Goal: Transaction & Acquisition: Subscribe to service/newsletter

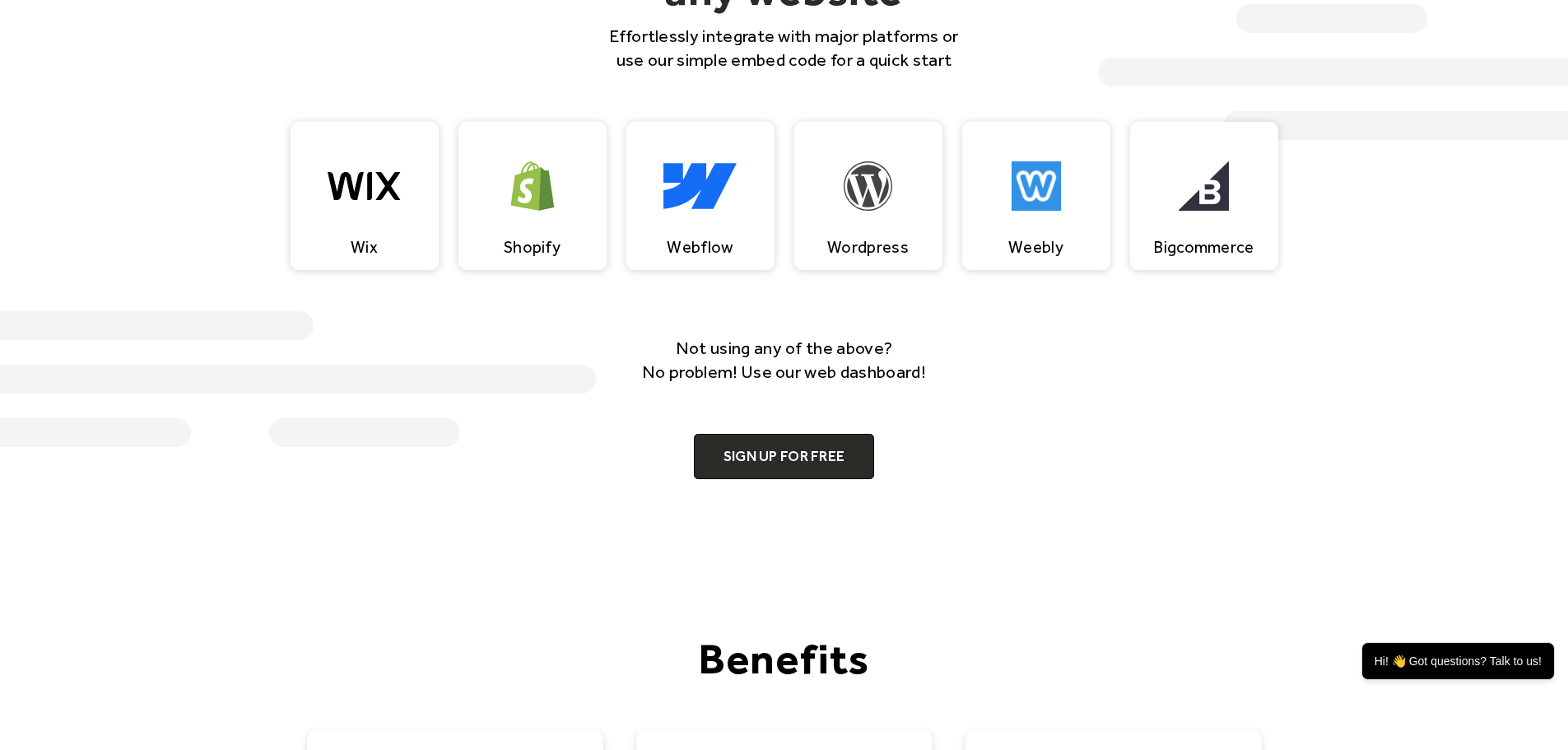
scroll to position [1895, 0]
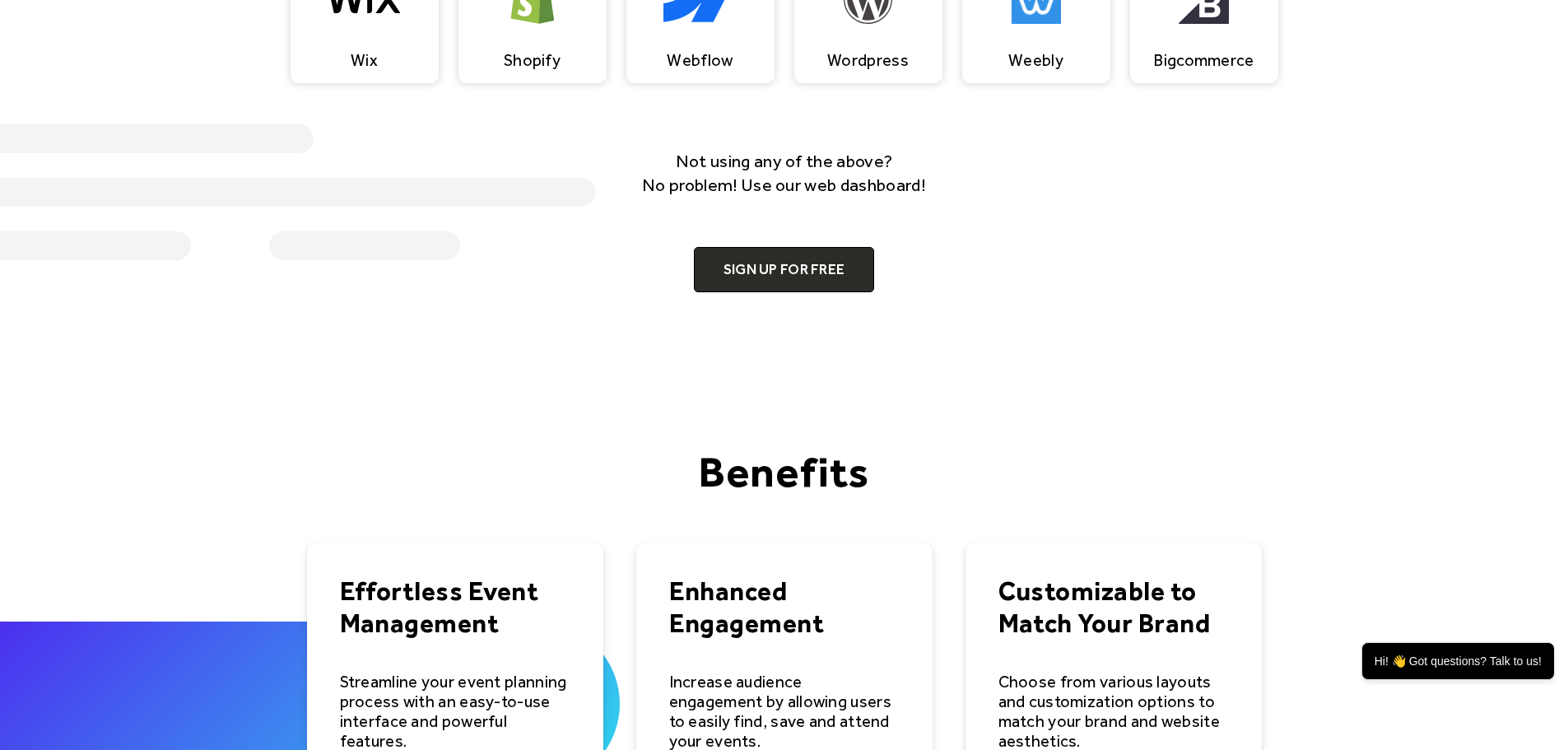
drag, startPoint x: 647, startPoint y: 1, endPoint x: 1246, endPoint y: 212, distance: 635.1
click at [1246, 212] on div "Not using any of the above? No problem! Use our web dashboard! Sign up for free" at bounding box center [784, 220] width 1054 height 143
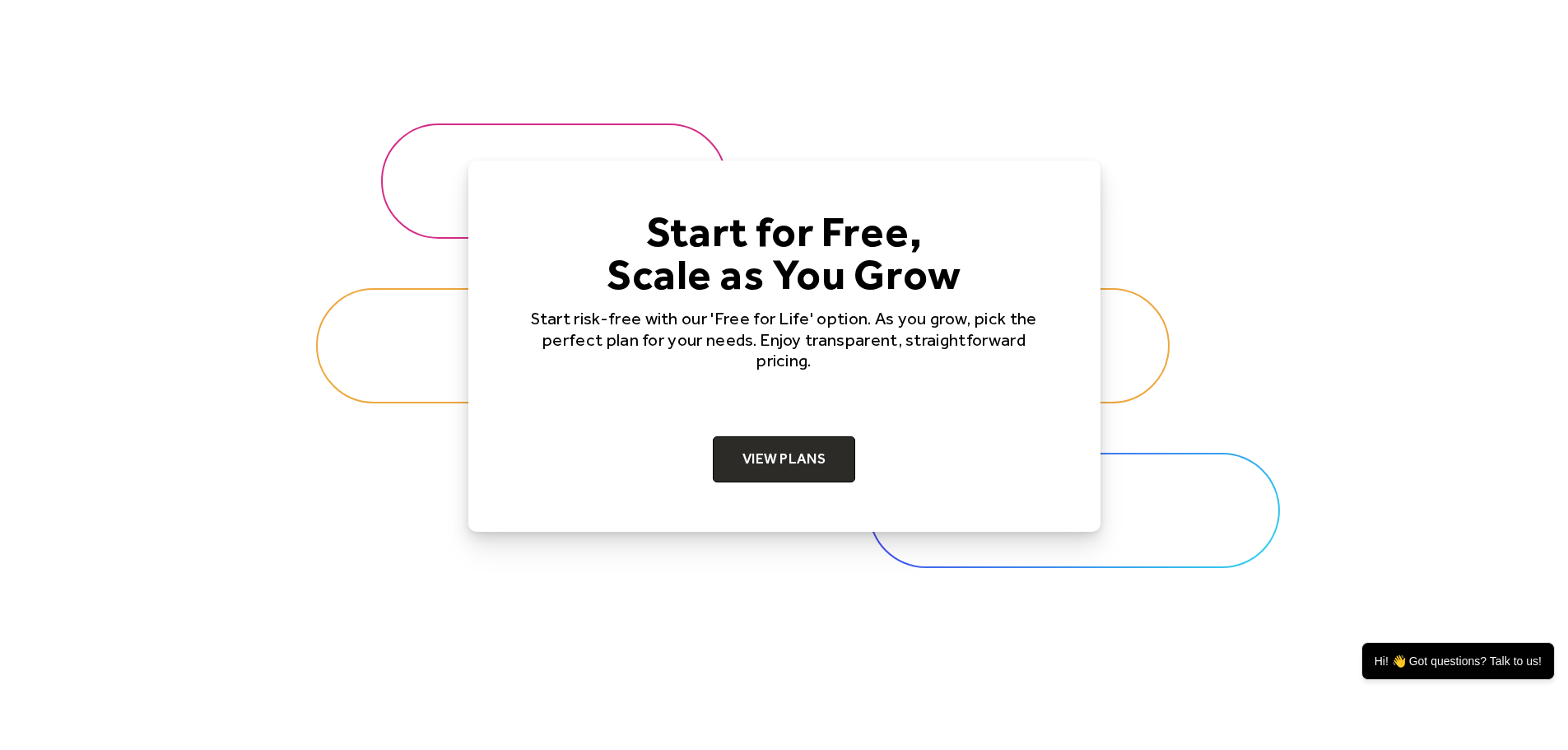
scroll to position [5106, 0]
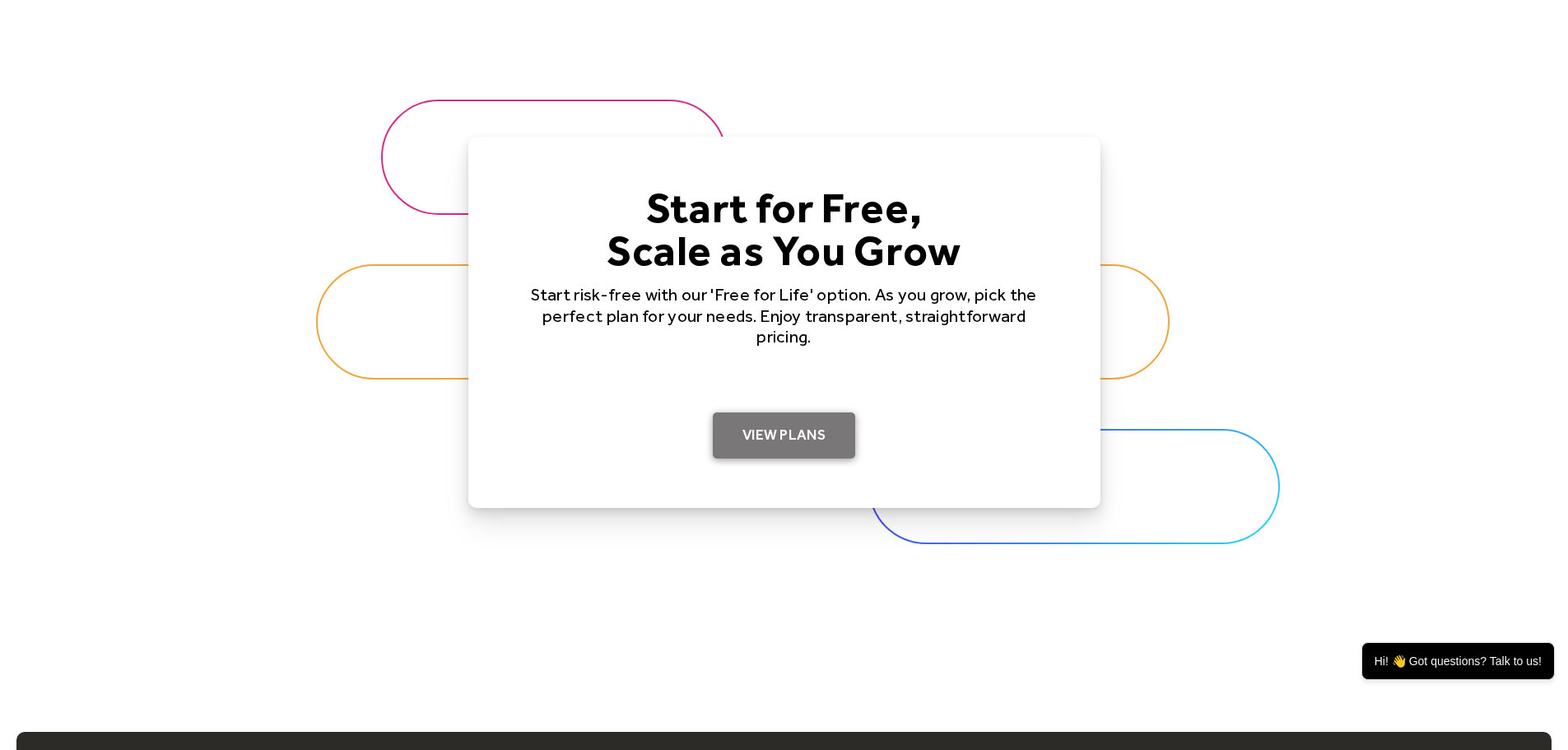
click at [771, 435] on link "View Plans" at bounding box center [784, 435] width 142 height 46
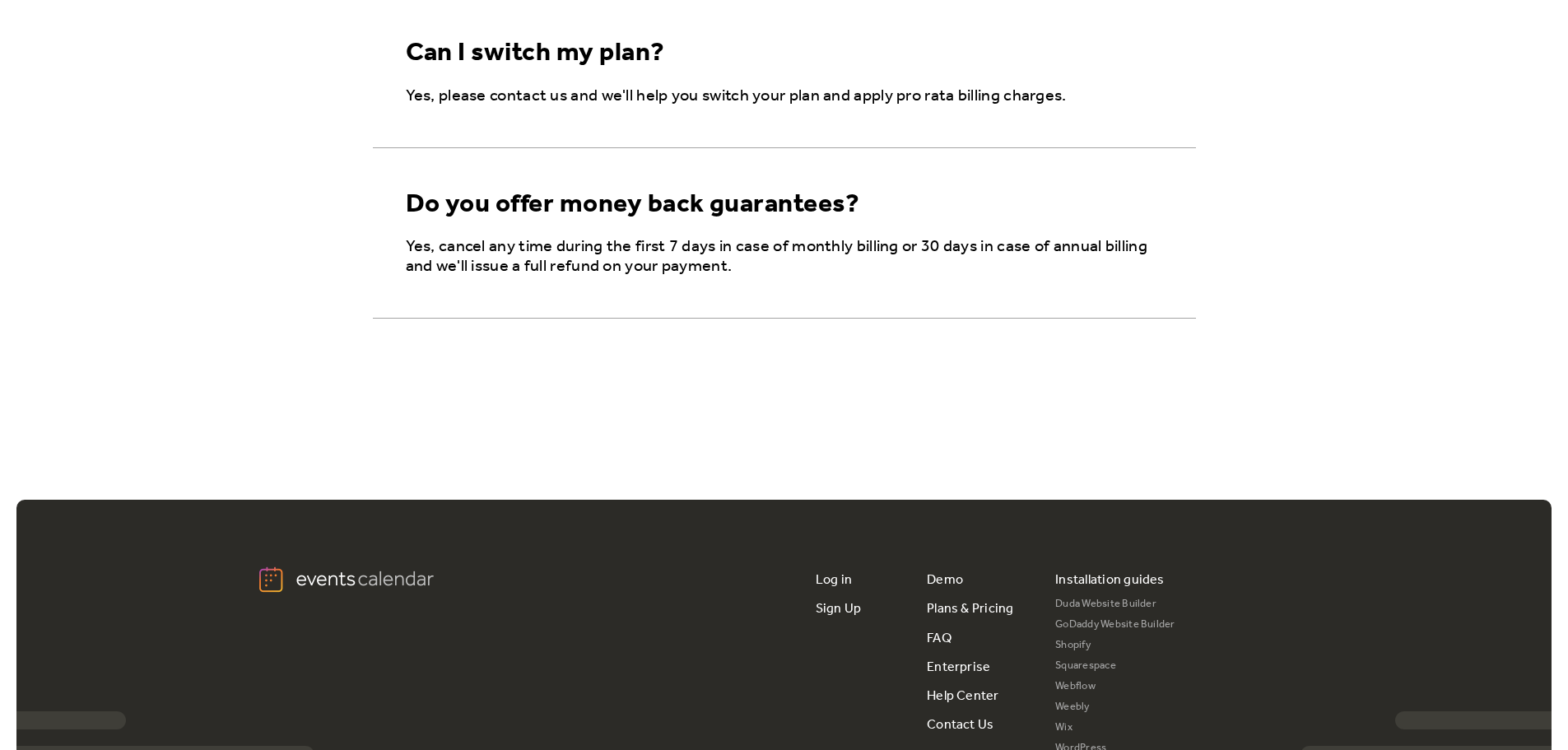
scroll to position [1400, 0]
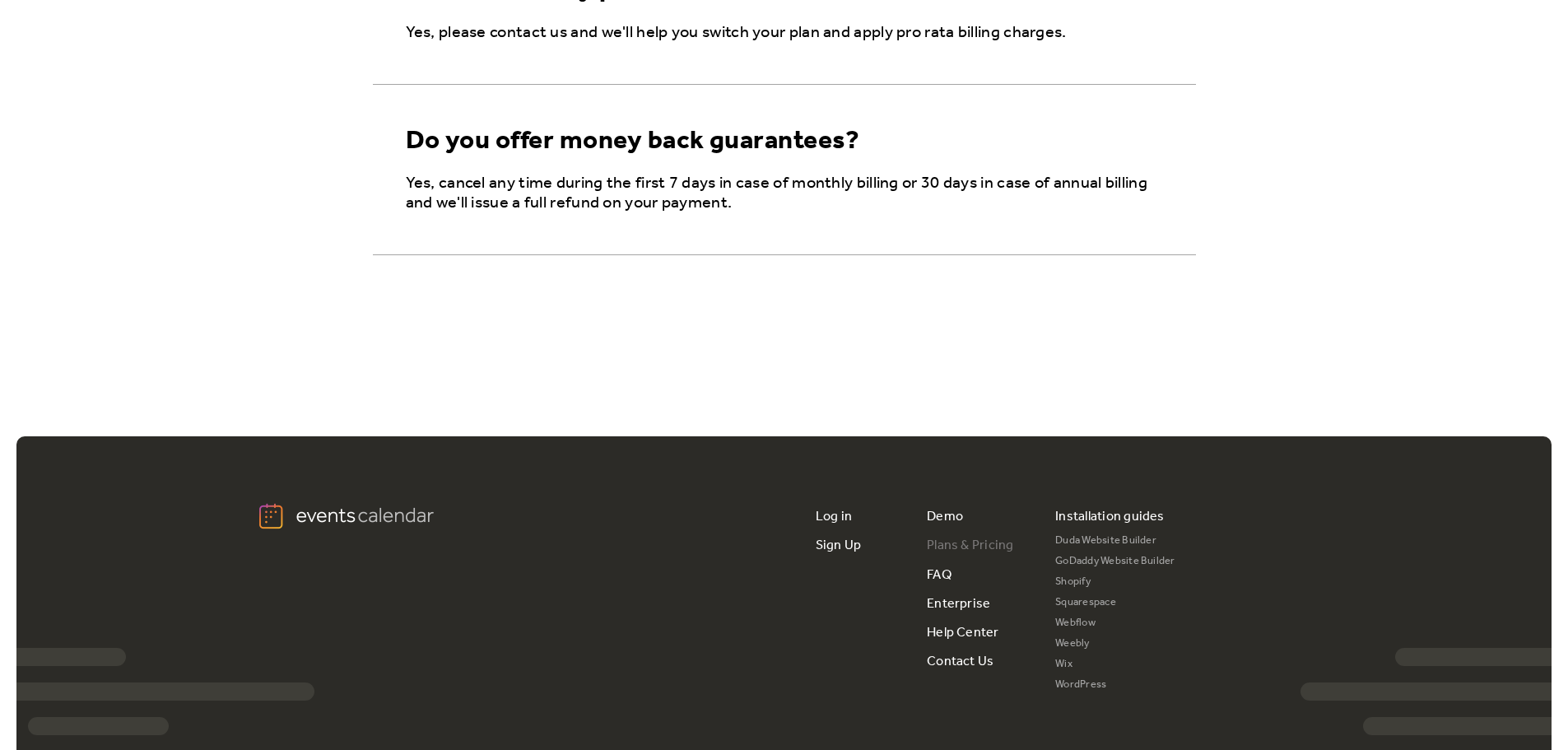
click at [986, 542] on link "Plans & Pricing" at bounding box center [971, 545] width 88 height 29
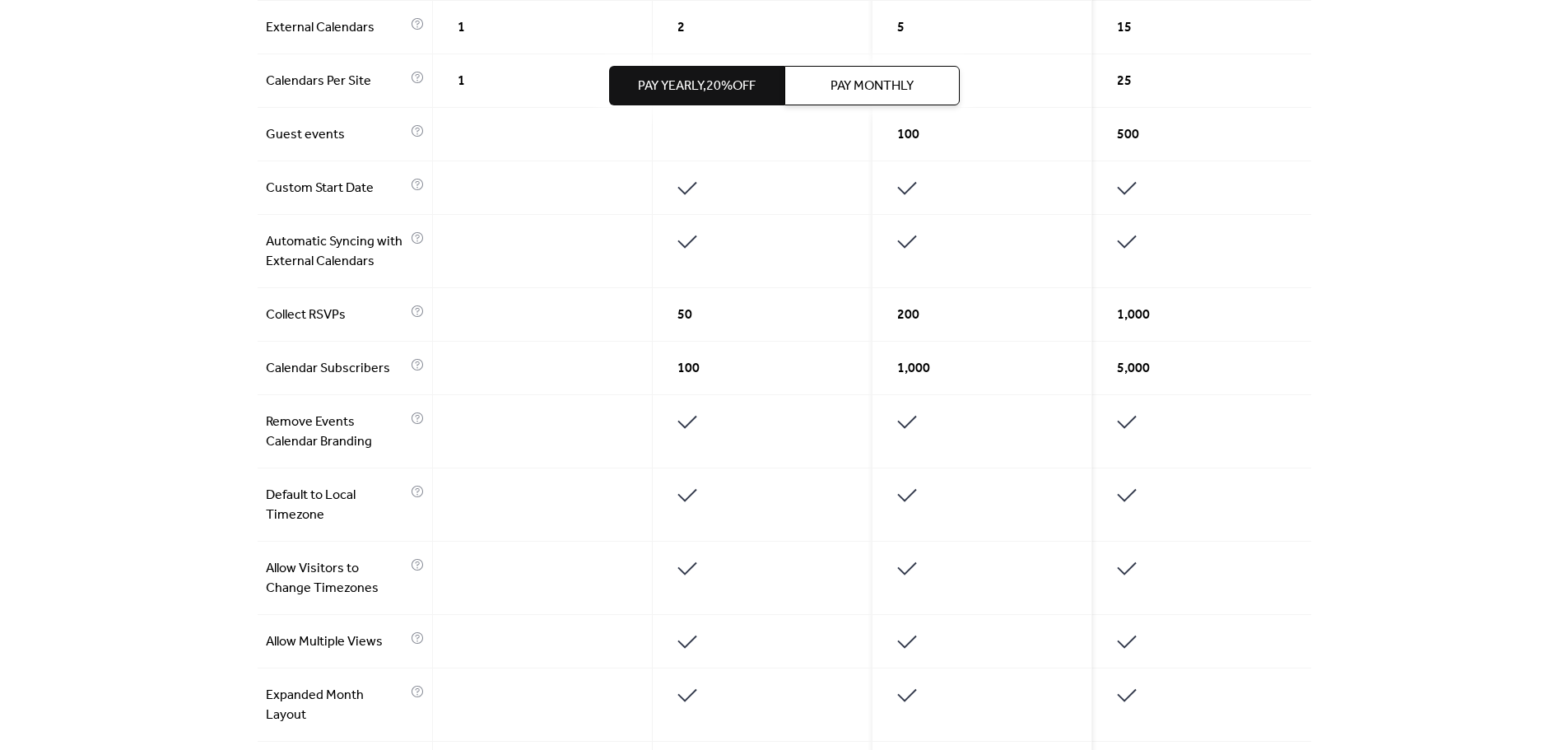
scroll to position [170, 0]
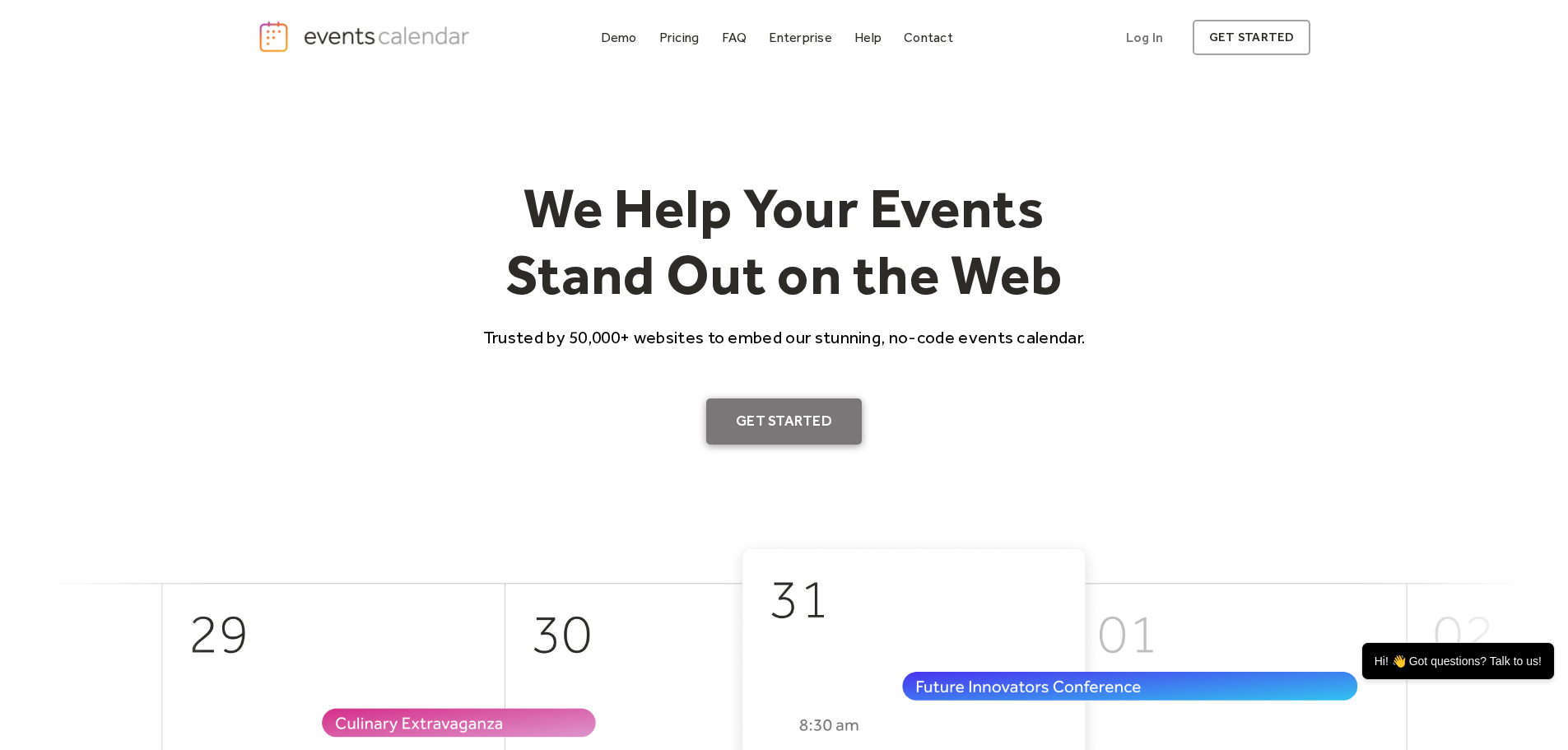
click at [836, 421] on link "Get Started" at bounding box center [784, 421] width 156 height 46
